Goal: Answer question/provide support

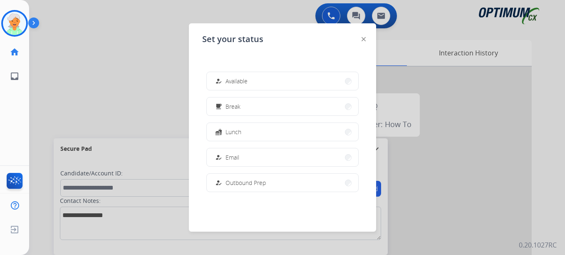
click at [249, 85] on button "how_to_reg Available" at bounding box center [282, 81] width 151 height 18
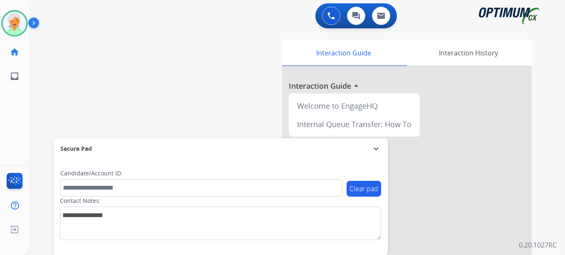
click at [333, 201] on div "Contact Notes:" at bounding box center [220, 217] width 321 height 43
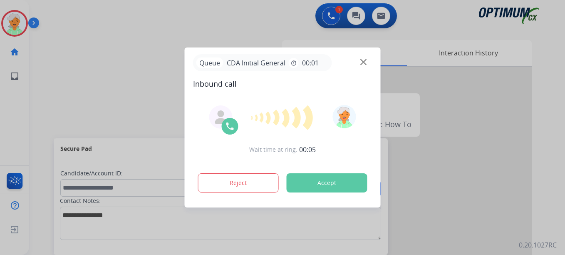
click at [30, 71] on div at bounding box center [282, 127] width 565 height 255
click at [345, 186] on button "Accept" at bounding box center [327, 182] width 81 height 19
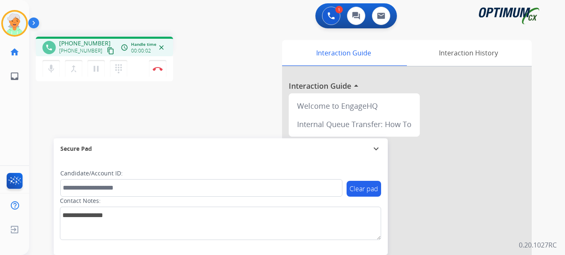
click at [107, 51] on mat-icon "content_copy" at bounding box center [110, 50] width 7 height 7
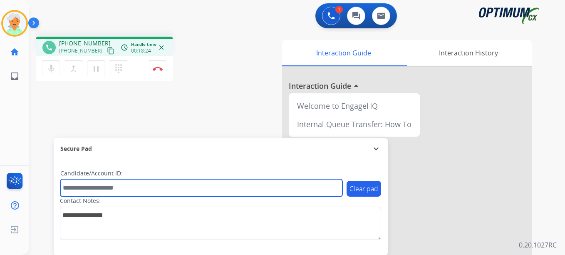
click at [74, 185] on input "text" at bounding box center [201, 187] width 282 height 17
paste input "*******"
type input "*******"
drag, startPoint x: 92, startPoint y: 188, endPoint x: 48, endPoint y: 187, distance: 43.7
click at [48, 187] on div "phone [PHONE_NUMBER] [PHONE_NUMBER] content_copy access_time Call metrics Queue…" at bounding box center [287, 203] width 516 height 347
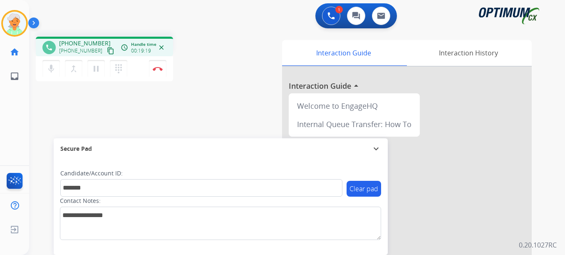
drag, startPoint x: 95, startPoint y: 74, endPoint x: 109, endPoint y: 77, distance: 13.6
click at [102, 76] on button "pause Hold" at bounding box center [95, 68] width 17 height 17
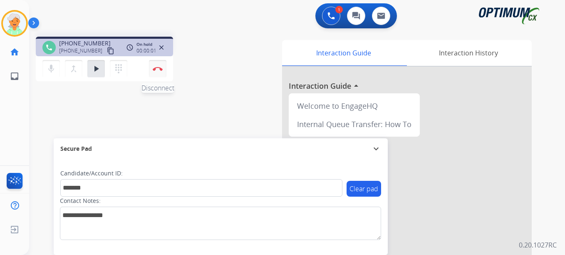
click at [157, 70] on img at bounding box center [158, 69] width 10 height 4
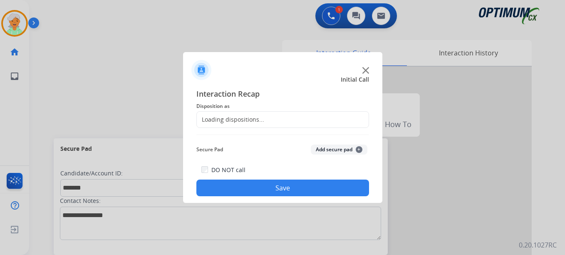
click at [211, 119] on div "Loading dispositions..." at bounding box center [230, 119] width 67 height 8
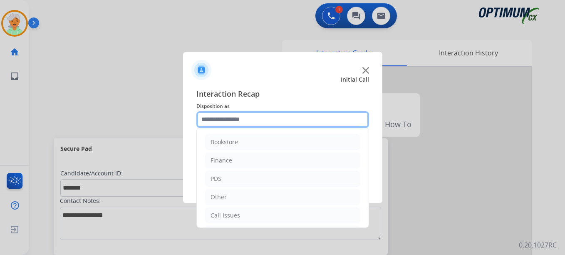
click at [245, 119] on input "text" at bounding box center [282, 119] width 173 height 17
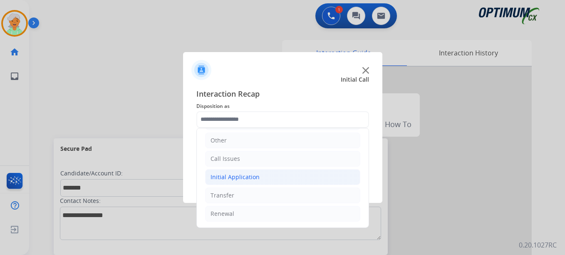
click at [236, 181] on li "Initial Application" at bounding box center [282, 177] width 155 height 16
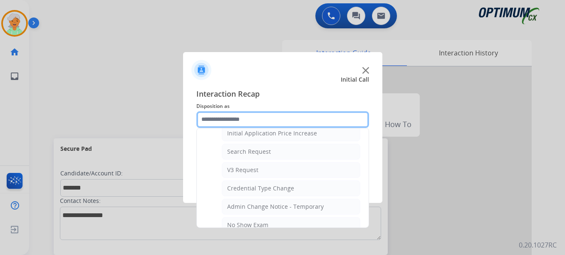
scroll to position [306, 0]
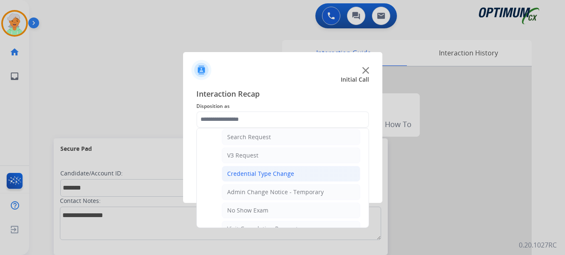
click at [260, 176] on div "Credential Type Change" at bounding box center [260, 173] width 67 height 8
type input "**********"
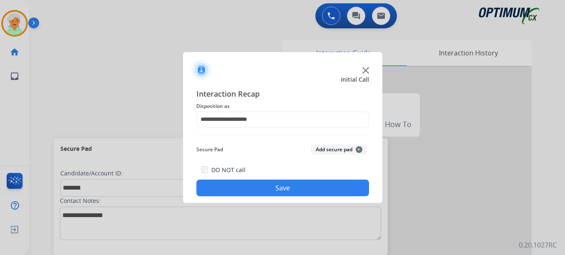
click at [260, 188] on button "Save" at bounding box center [282, 187] width 173 height 17
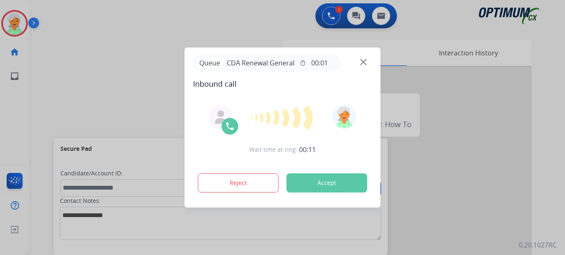
click at [308, 180] on button "Accept" at bounding box center [327, 182] width 81 height 19
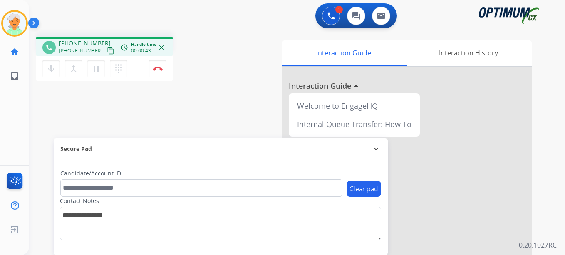
click at [107, 50] on mat-icon "content_copy" at bounding box center [110, 50] width 7 height 7
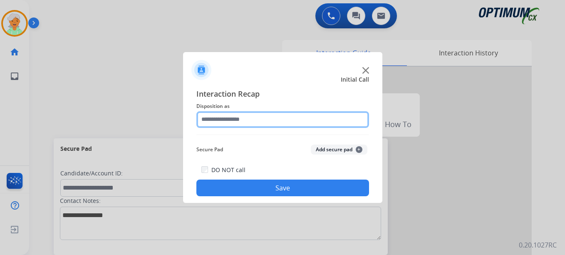
click at [229, 117] on input "text" at bounding box center [282, 119] width 173 height 17
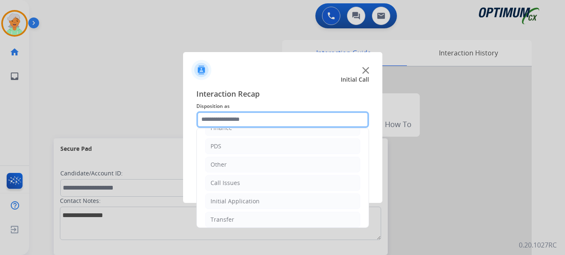
scroll to position [42, 0]
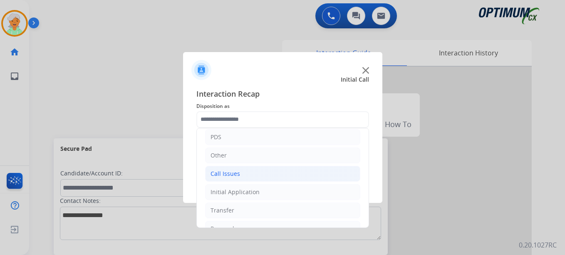
click at [241, 176] on li "Call Issues" at bounding box center [282, 174] width 155 height 16
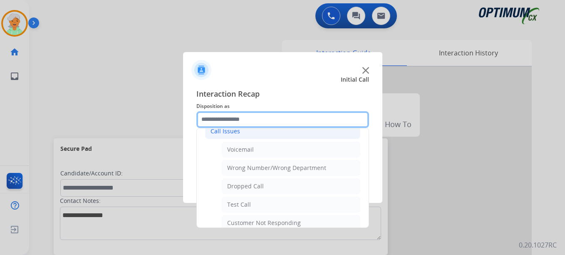
scroll to position [125, 0]
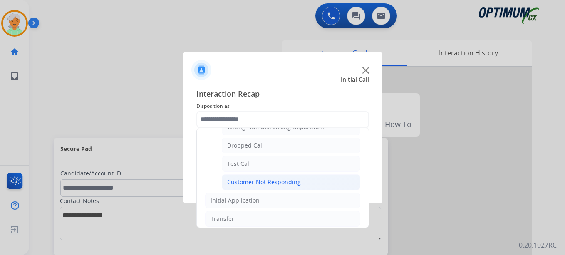
click at [264, 179] on div "Customer Not Responding" at bounding box center [264, 182] width 74 height 8
type input "**********"
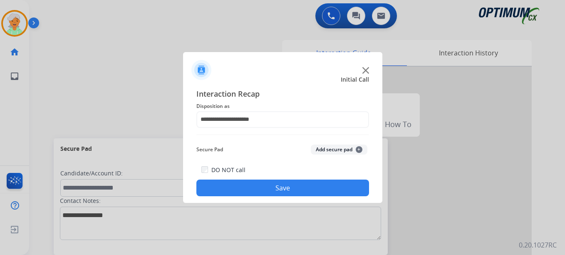
click at [273, 183] on button "Save" at bounding box center [282, 187] width 173 height 17
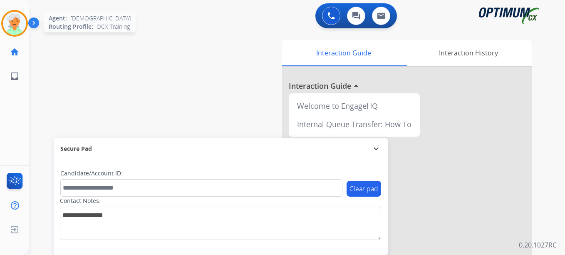
click at [24, 23] on img at bounding box center [14, 23] width 23 height 23
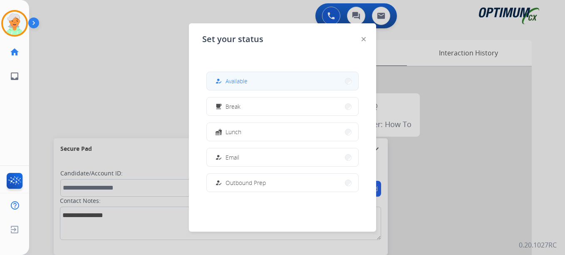
click at [267, 89] on button "how_to_reg Available" at bounding box center [282, 81] width 151 height 18
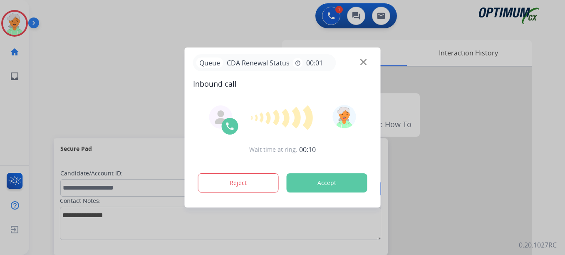
click at [300, 181] on button "Accept" at bounding box center [327, 182] width 81 height 19
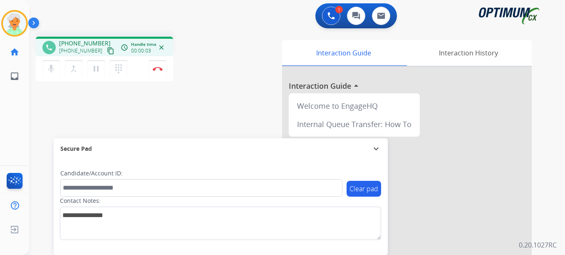
click at [107, 50] on mat-icon "content_copy" at bounding box center [110, 50] width 7 height 7
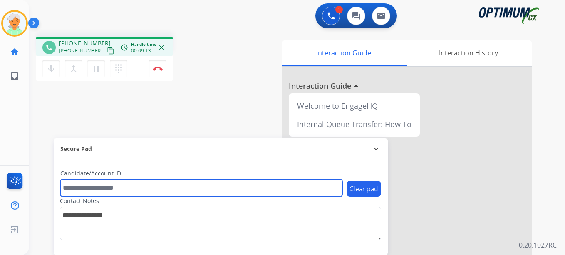
click at [77, 188] on input "text" at bounding box center [201, 187] width 282 height 17
paste input "*******"
type input "*******"
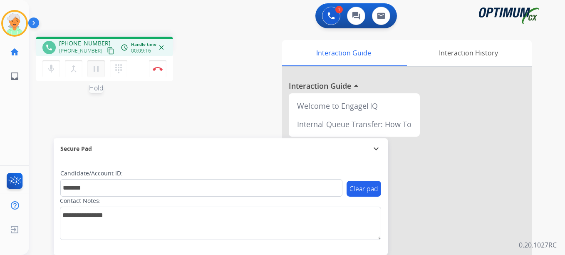
click at [100, 67] on mat-icon "pause" at bounding box center [96, 69] width 10 height 10
click at [107, 50] on mat-icon "content_copy" at bounding box center [110, 50] width 7 height 7
click at [163, 67] on button "Disconnect" at bounding box center [157, 68] width 17 height 17
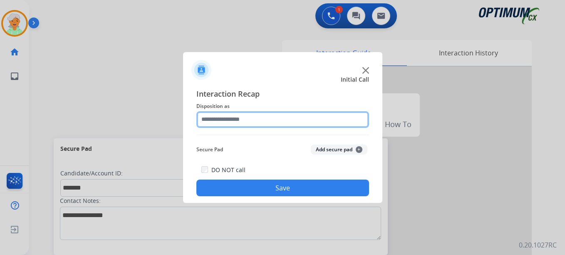
click at [254, 121] on input "text" at bounding box center [282, 119] width 173 height 17
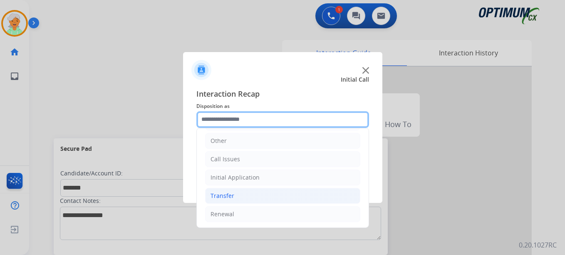
scroll to position [57, 0]
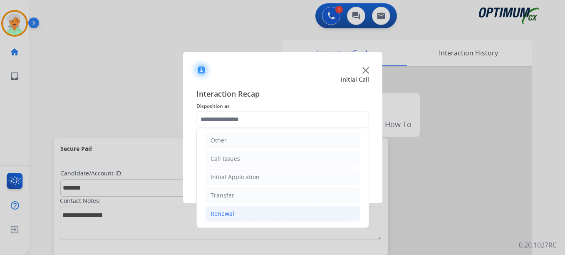
click at [230, 211] on div "Renewal" at bounding box center [222, 213] width 24 height 8
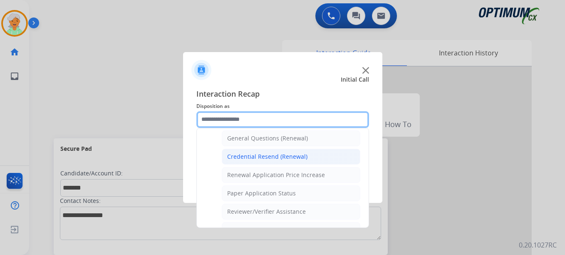
scroll to position [265, 0]
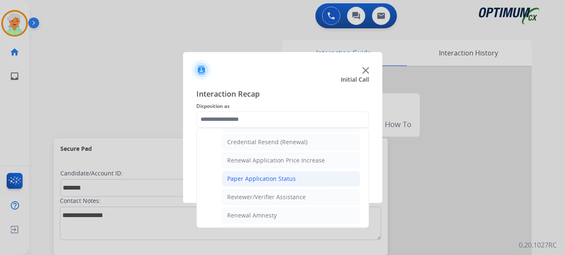
click at [254, 180] on div "Paper Application Status" at bounding box center [261, 178] width 69 height 8
type input "**********"
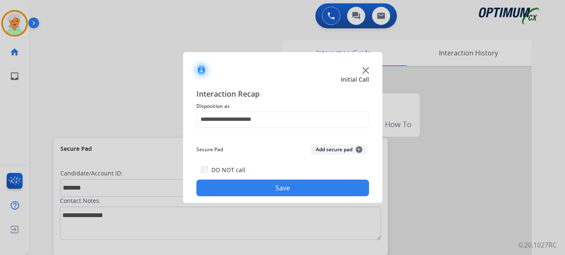
click at [257, 177] on div "DO NOT call Save" at bounding box center [282, 180] width 173 height 32
click at [257, 187] on button "Save" at bounding box center [282, 187] width 173 height 17
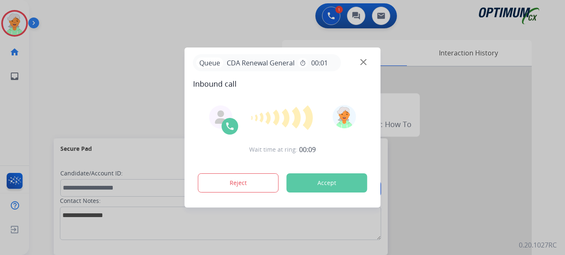
click at [322, 181] on button "Accept" at bounding box center [327, 182] width 81 height 19
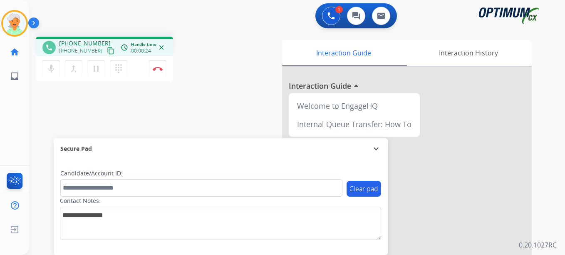
click at [107, 52] on mat-icon "content_copy" at bounding box center [110, 50] width 7 height 7
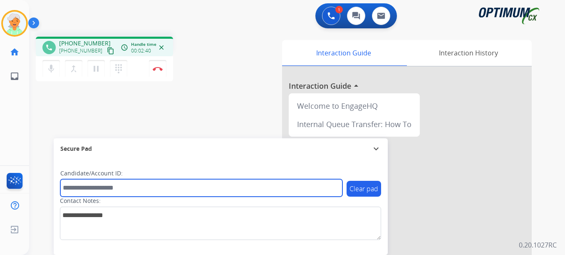
click at [65, 193] on input "text" at bounding box center [201, 187] width 282 height 17
paste input "*******"
type input "*******"
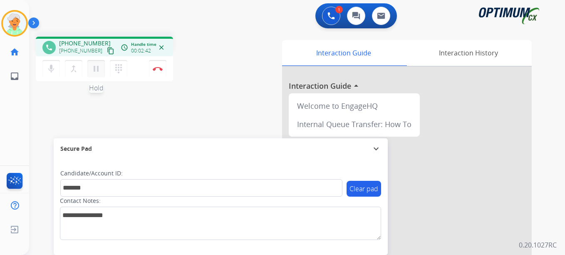
click at [99, 72] on mat-icon "pause" at bounding box center [96, 69] width 10 height 10
click at [160, 74] on button "Disconnect" at bounding box center [157, 68] width 17 height 17
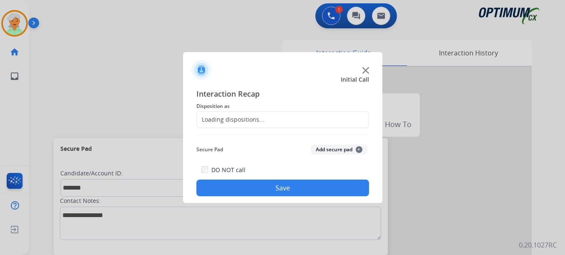
click at [251, 124] on div "Loading dispositions..." at bounding box center [282, 119] width 173 height 17
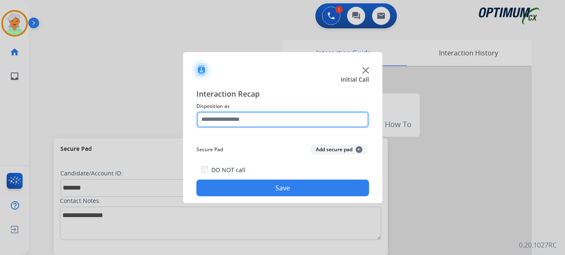
click at [249, 123] on input "text" at bounding box center [282, 119] width 173 height 17
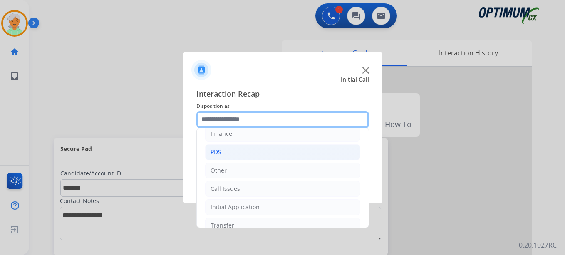
scroll to position [57, 0]
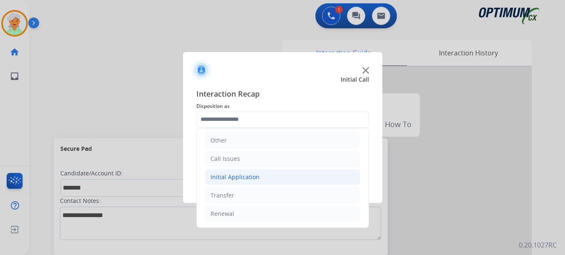
click at [241, 178] on div "Initial Application" at bounding box center [234, 177] width 49 height 8
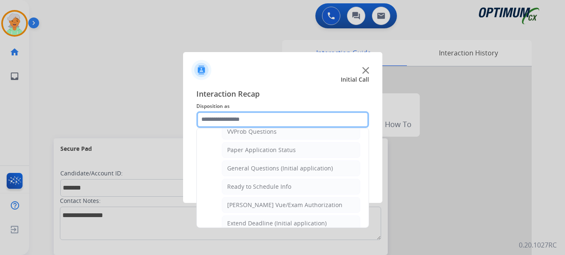
scroll to position [473, 0]
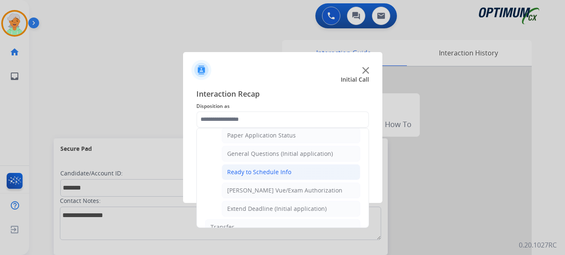
click at [246, 173] on div "Ready to Schedule Info" at bounding box center [259, 172] width 64 height 8
type input "**********"
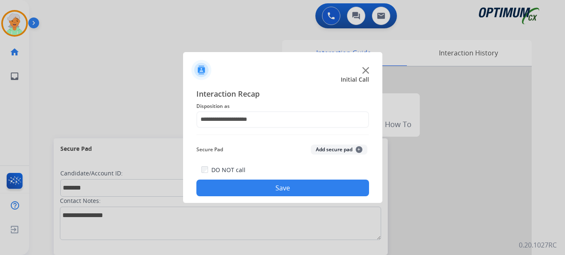
click at [252, 185] on button "Save" at bounding box center [282, 187] width 173 height 17
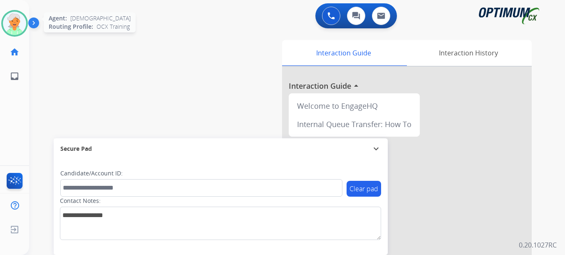
click at [22, 21] on img at bounding box center [14, 23] width 23 height 23
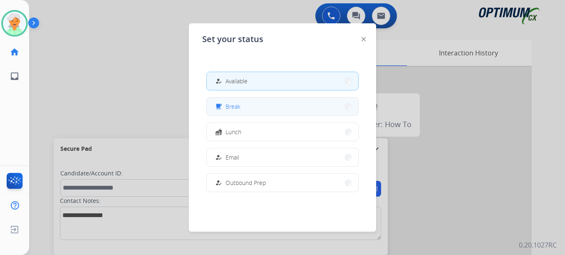
click at [241, 107] on button "free_breakfast Break" at bounding box center [282, 106] width 151 height 18
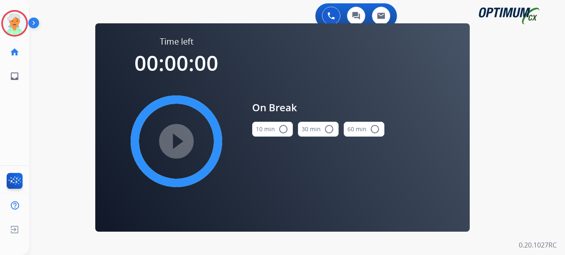
click at [280, 124] on mat-icon "radio_button_unchecked" at bounding box center [283, 129] width 10 height 10
click at [174, 143] on mat-icon "play_circle_filled" at bounding box center [176, 141] width 10 height 10
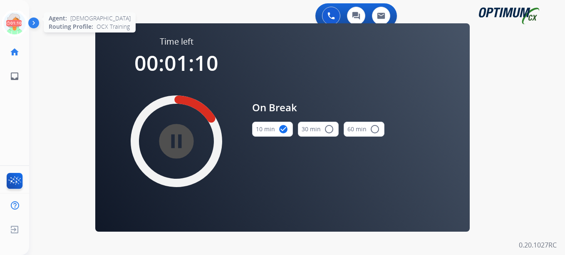
click at [17, 22] on icon at bounding box center [14, 23] width 27 height 27
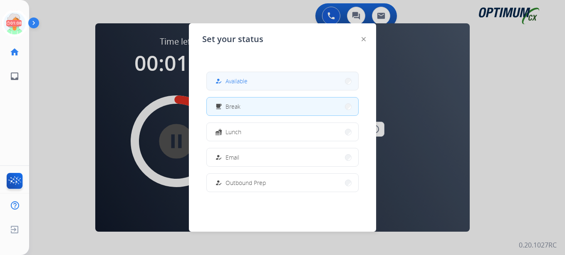
click at [231, 88] on button "how_to_reg Available" at bounding box center [282, 81] width 151 height 18
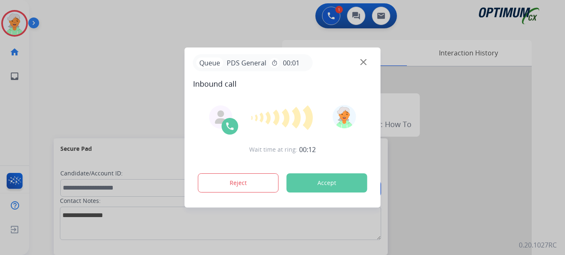
click at [335, 183] on button "Accept" at bounding box center [327, 182] width 81 height 19
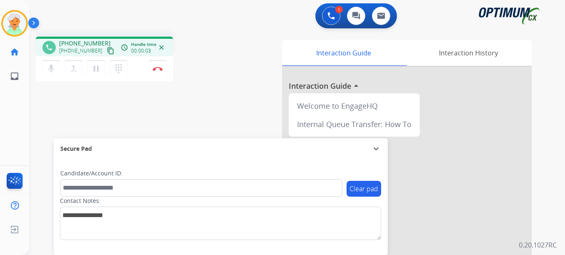
click at [107, 48] on mat-icon "content_copy" at bounding box center [110, 50] width 7 height 7
click at [82, 171] on label "Candidate/Account ID:" at bounding box center [91, 173] width 62 height 8
click at [75, 173] on label "Candidate/Account ID:" at bounding box center [91, 173] width 62 height 8
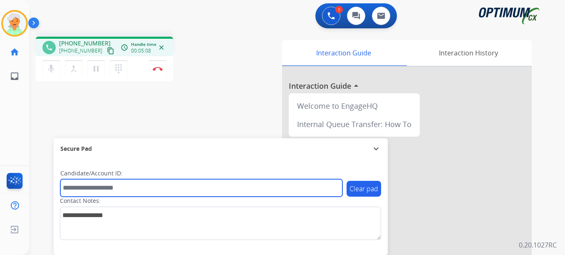
click at [72, 189] on input "text" at bounding box center [201, 187] width 282 height 17
paste input "*******"
type input "*******"
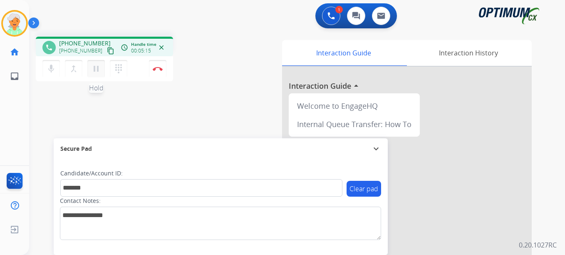
click at [95, 70] on mat-icon "pause" at bounding box center [96, 69] width 10 height 10
click at [157, 69] on img at bounding box center [158, 69] width 10 height 4
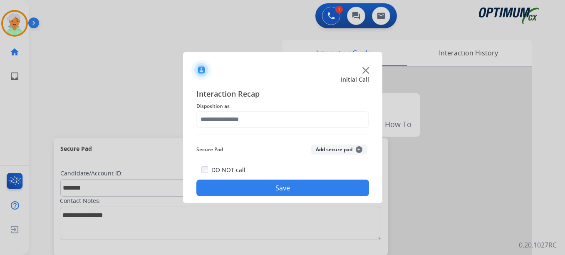
click at [249, 110] on span "Disposition as" at bounding box center [282, 106] width 173 height 10
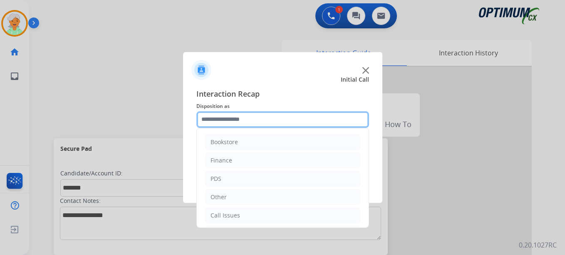
click at [244, 120] on input "text" at bounding box center [282, 119] width 173 height 17
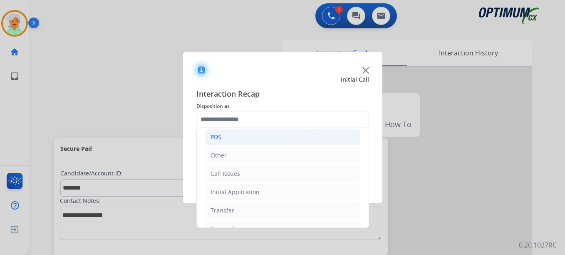
click at [224, 140] on li "PDS" at bounding box center [282, 137] width 155 height 16
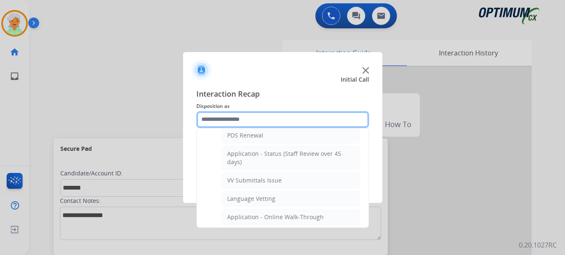
scroll to position [166, 0]
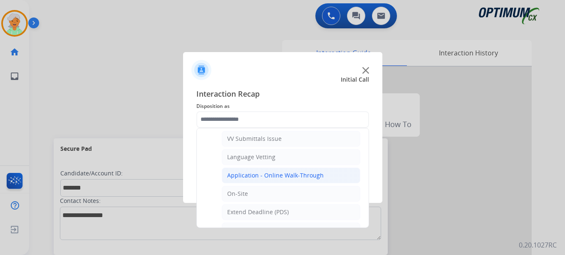
click at [240, 178] on div "Application - Online Walk-Through" at bounding box center [275, 175] width 97 height 8
type input "**********"
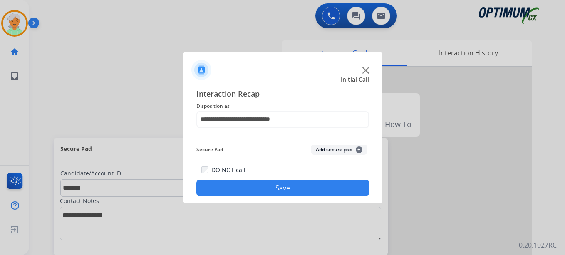
click at [231, 191] on button "Save" at bounding box center [282, 187] width 173 height 17
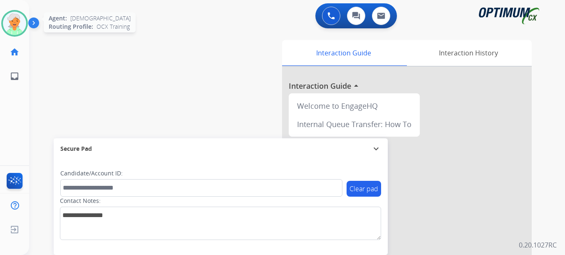
click at [19, 22] on img at bounding box center [14, 23] width 23 height 23
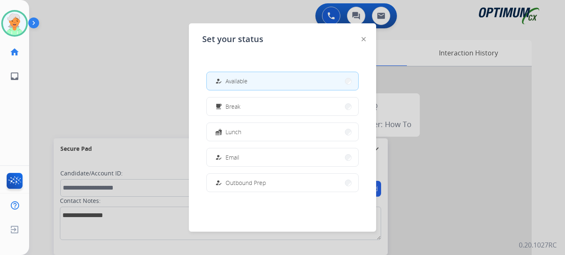
click at [99, 82] on div at bounding box center [282, 127] width 565 height 255
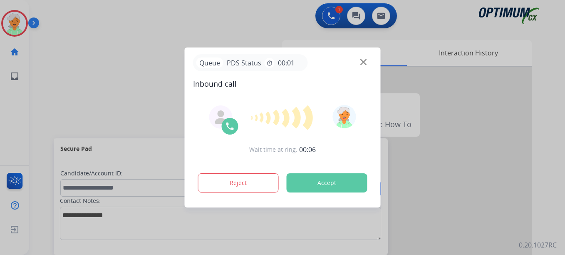
click at [342, 184] on button "Accept" at bounding box center [327, 182] width 81 height 19
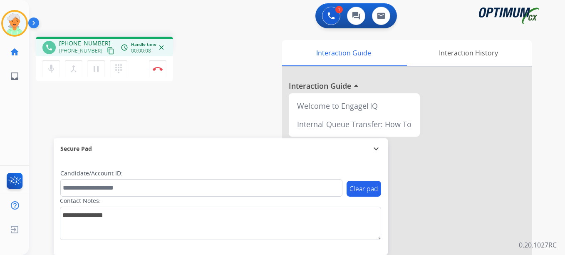
click at [109, 50] on div "phone [PHONE_NUMBER] [PHONE_NUMBER] content_copy access_time Call metrics Queue…" at bounding box center [104, 47] width 124 height 7
click at [107, 49] on mat-icon "content_copy" at bounding box center [110, 50] width 7 height 7
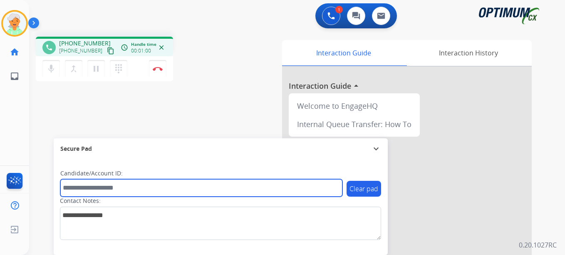
drag, startPoint x: 73, startPoint y: 183, endPoint x: 75, endPoint y: 176, distance: 6.7
click at [73, 182] on input "text" at bounding box center [201, 187] width 282 height 17
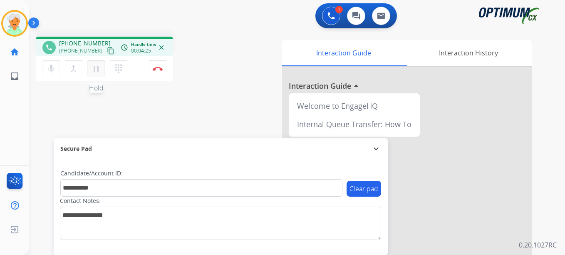
click at [98, 71] on mat-icon "pause" at bounding box center [96, 69] width 10 height 10
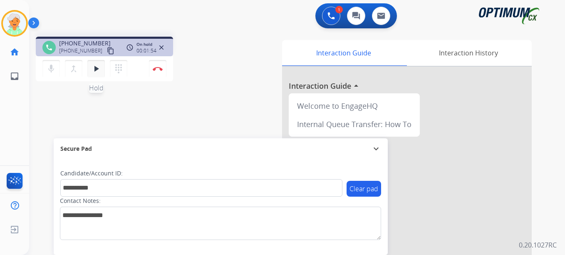
click at [99, 74] on button "play_arrow Hold" at bounding box center [95, 68] width 17 height 17
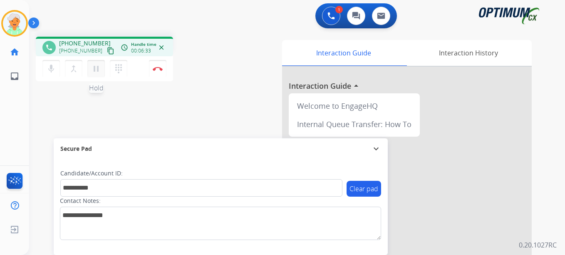
click at [94, 74] on button "pause Hold" at bounding box center [95, 68] width 17 height 17
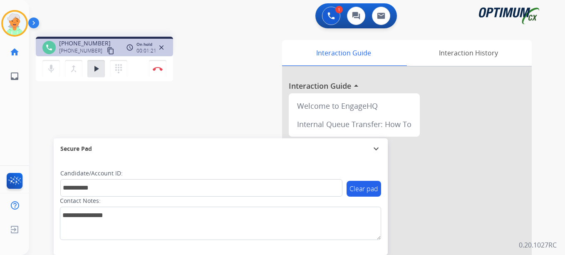
click at [15, 138] on div "Christi Busy Edit Avatar Agent: Christi Routing Profile: OCX Training home Home…" at bounding box center [14, 127] width 29 height 255
click at [94, 69] on mat-icon "play_arrow" at bounding box center [96, 69] width 10 height 10
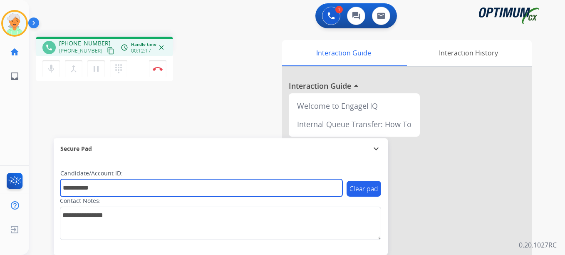
drag, startPoint x: 105, startPoint y: 188, endPoint x: 48, endPoint y: 188, distance: 56.6
click at [48, 188] on div "**********" at bounding box center [287, 203] width 516 height 347
paste input "text"
type input "*******"
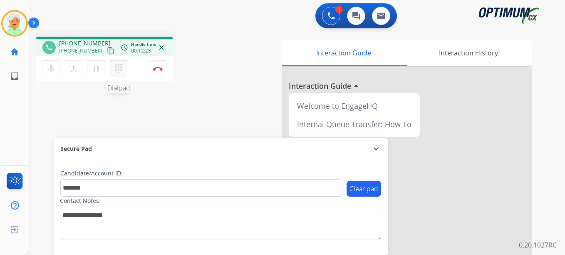
drag, startPoint x: 96, startPoint y: 74, endPoint x: 117, endPoint y: 74, distance: 21.2
click at [97, 74] on button "pause Hold" at bounding box center [95, 68] width 17 height 17
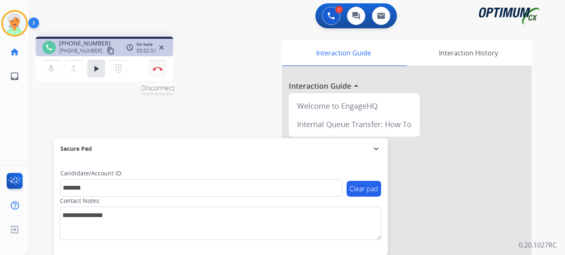
click at [158, 72] on button "Disconnect" at bounding box center [157, 68] width 17 height 17
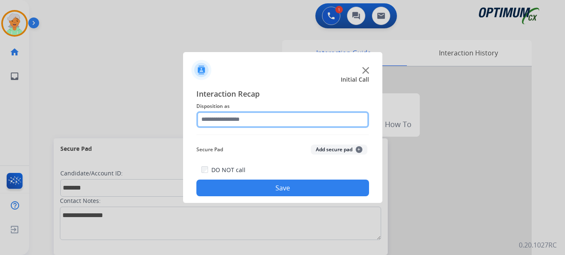
click at [246, 121] on input "text" at bounding box center [282, 119] width 173 height 17
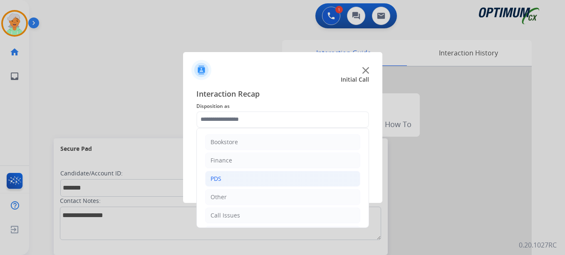
click at [234, 178] on li "PDS" at bounding box center [282, 179] width 155 height 16
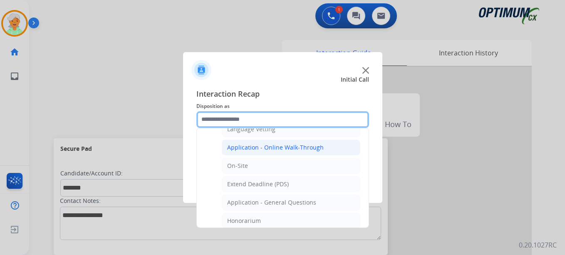
scroll to position [208, 0]
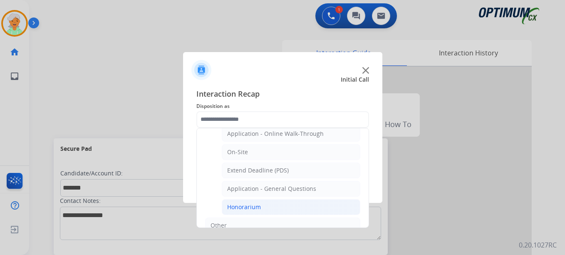
click at [258, 212] on li "Honorarium" at bounding box center [291, 207] width 139 height 16
type input "**********"
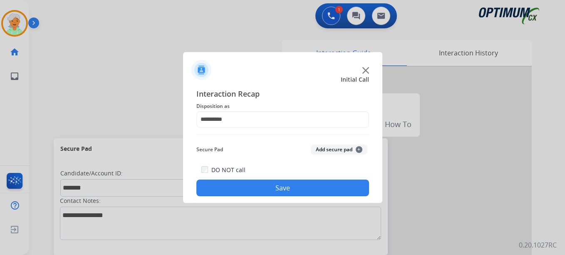
click at [262, 194] on button "Save" at bounding box center [282, 187] width 173 height 17
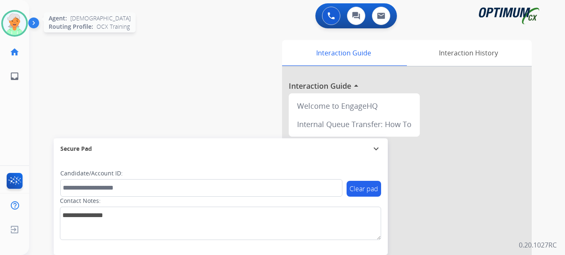
click at [18, 20] on img at bounding box center [14, 23] width 23 height 23
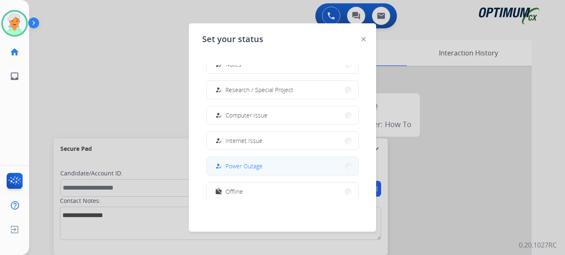
scroll to position [208, 0]
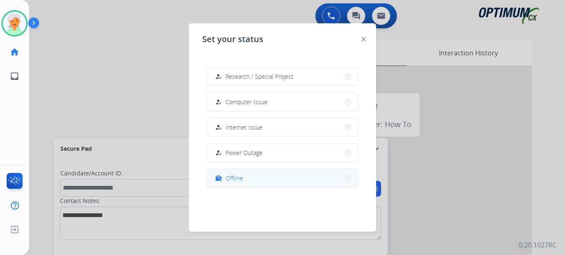
click at [243, 183] on button "work_off Offline" at bounding box center [282, 178] width 151 height 18
